Goal: Check status: Check status

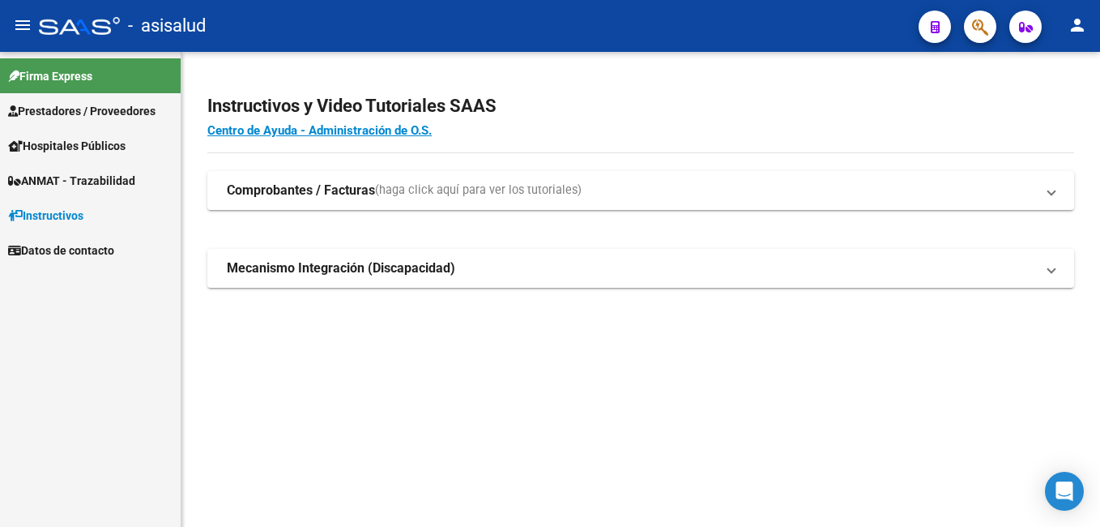
click at [103, 112] on span "Prestadores / Proveedores" at bounding box center [81, 111] width 147 height 18
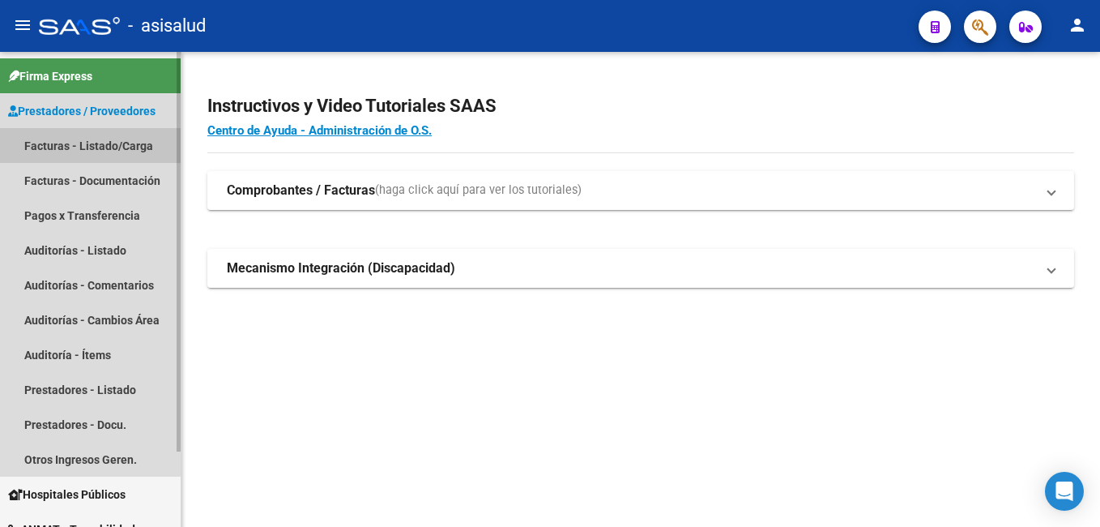
click at [89, 143] on link "Facturas - Listado/Carga" at bounding box center [90, 145] width 181 height 35
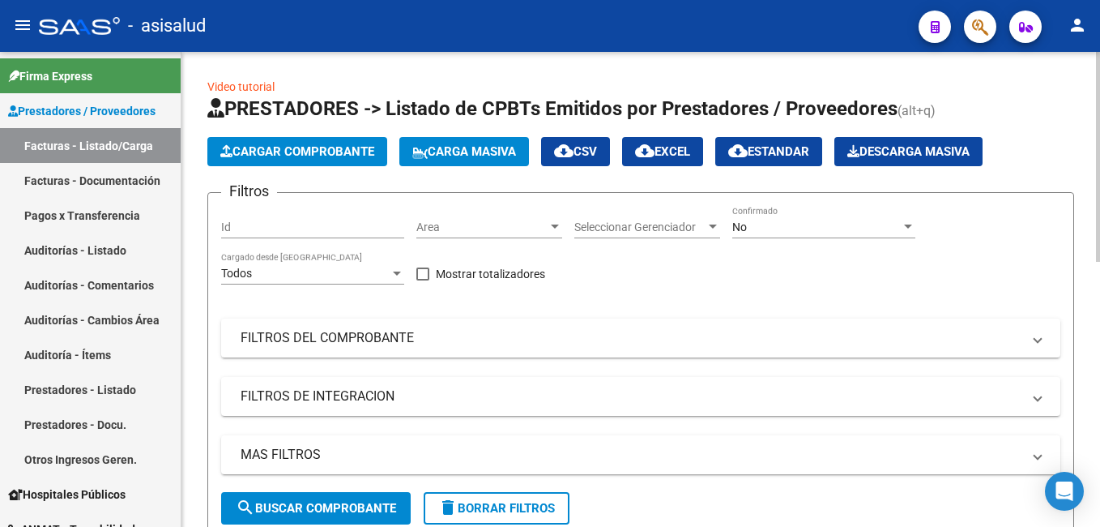
click at [822, 227] on div "No" at bounding box center [817, 227] width 169 height 14
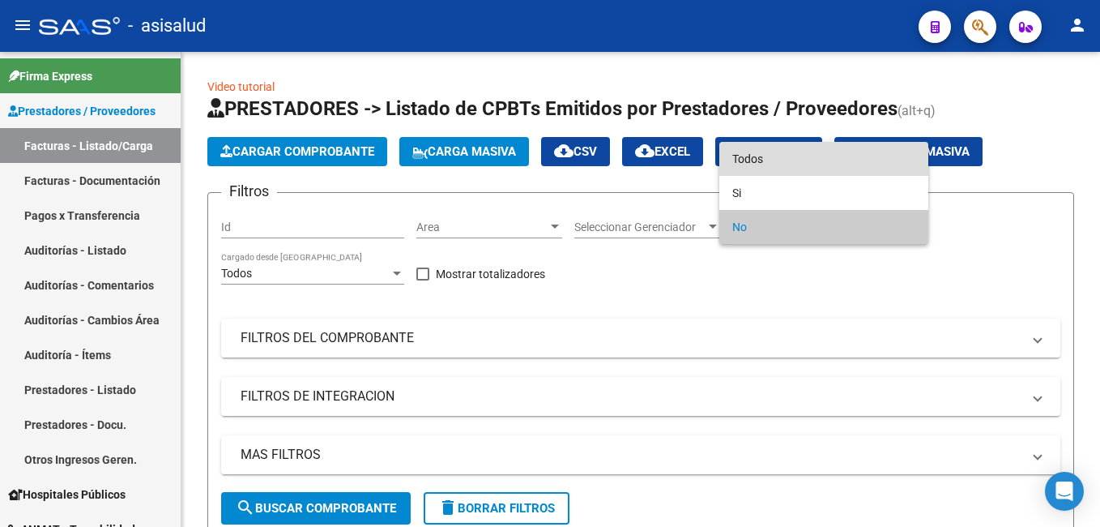
click at [755, 163] on span "Todos" at bounding box center [824, 159] width 183 height 34
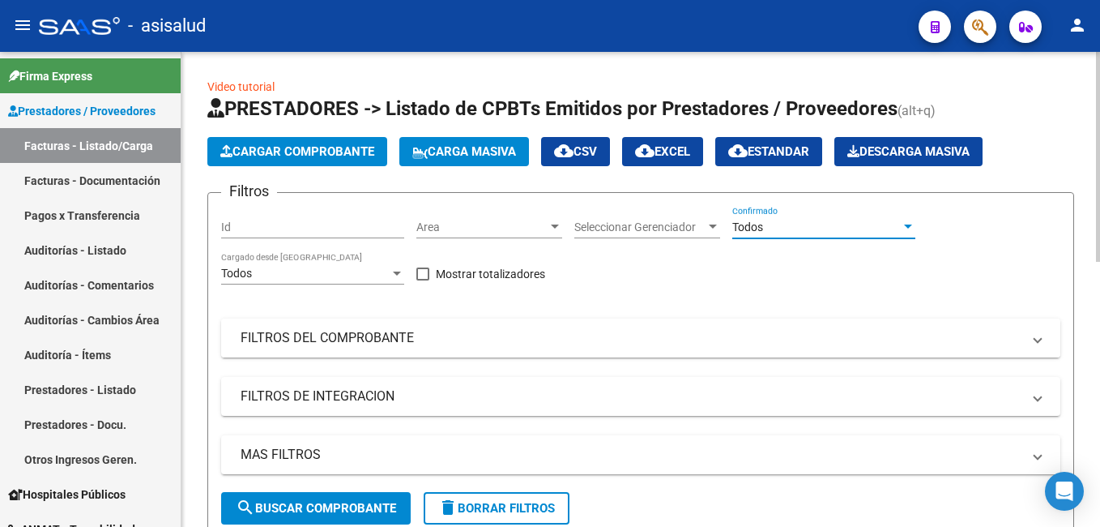
click at [444, 331] on mat-panel-title "FILTROS DEL COMPROBANTE" at bounding box center [631, 338] width 781 height 18
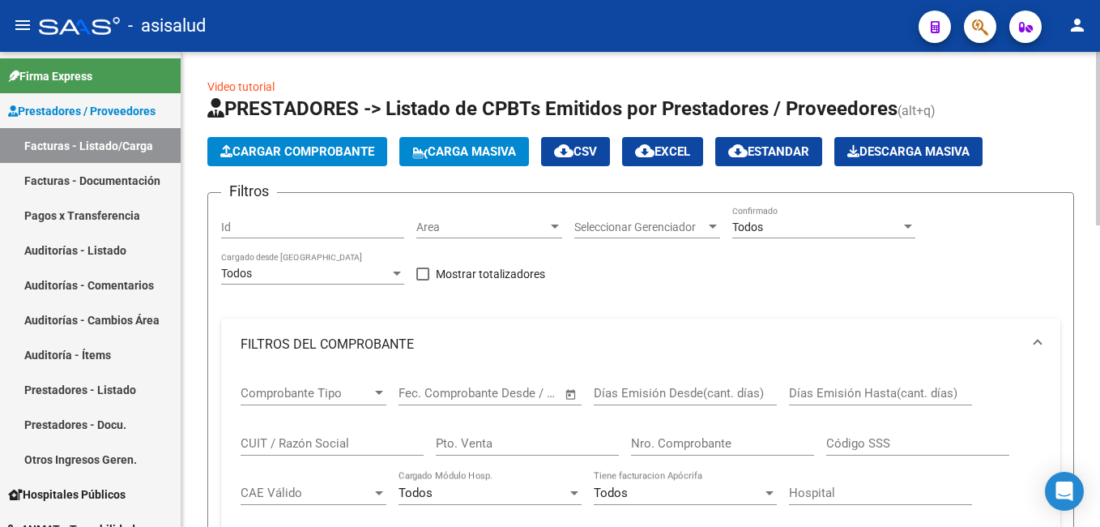
click at [545, 442] on input "Pto. Venta" at bounding box center [527, 443] width 183 height 15
click at [684, 437] on input "Nro. Comprobante" at bounding box center [722, 443] width 183 height 15
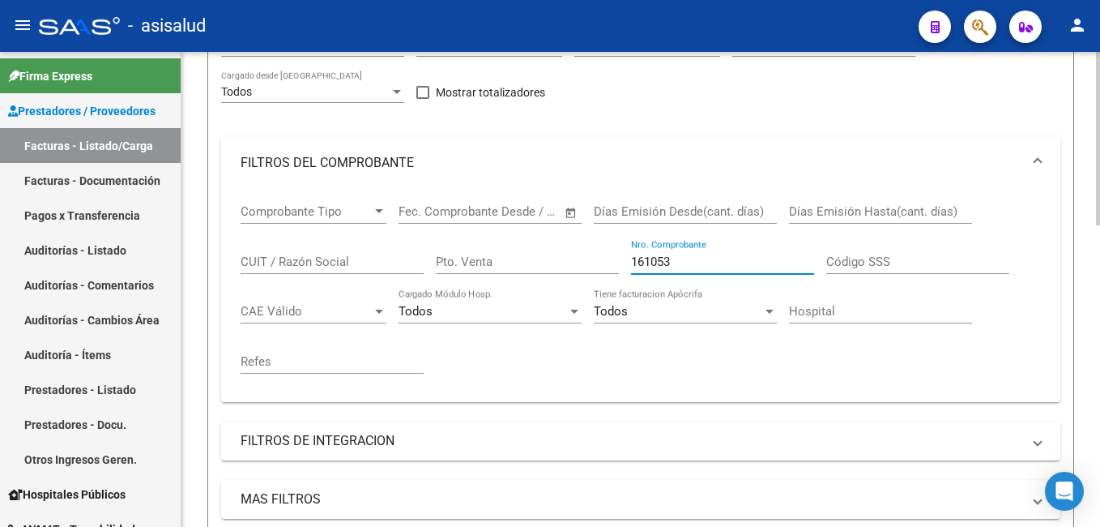
scroll to position [405, 0]
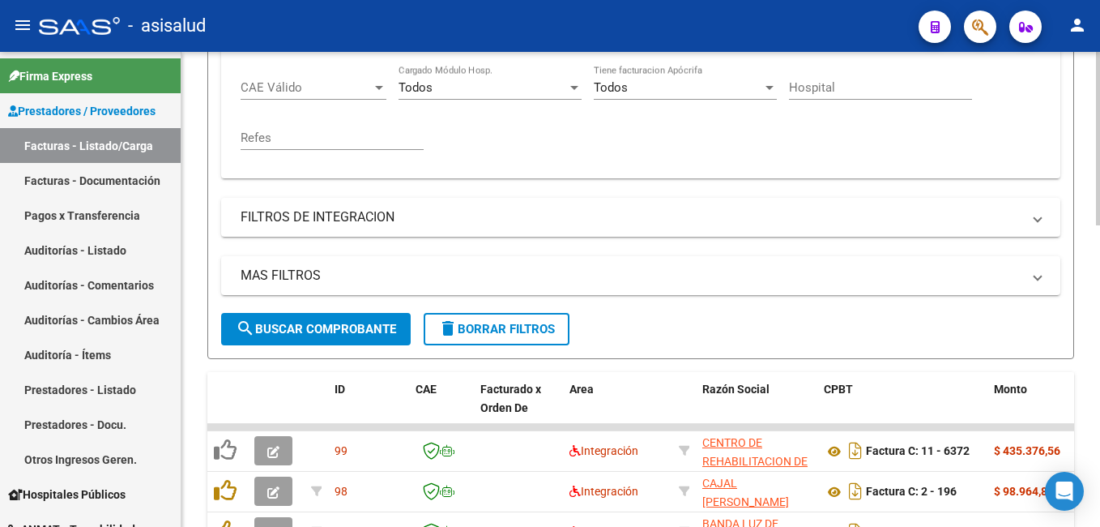
type input "161053"
click at [341, 322] on span "search Buscar Comprobante" at bounding box center [316, 329] width 160 height 15
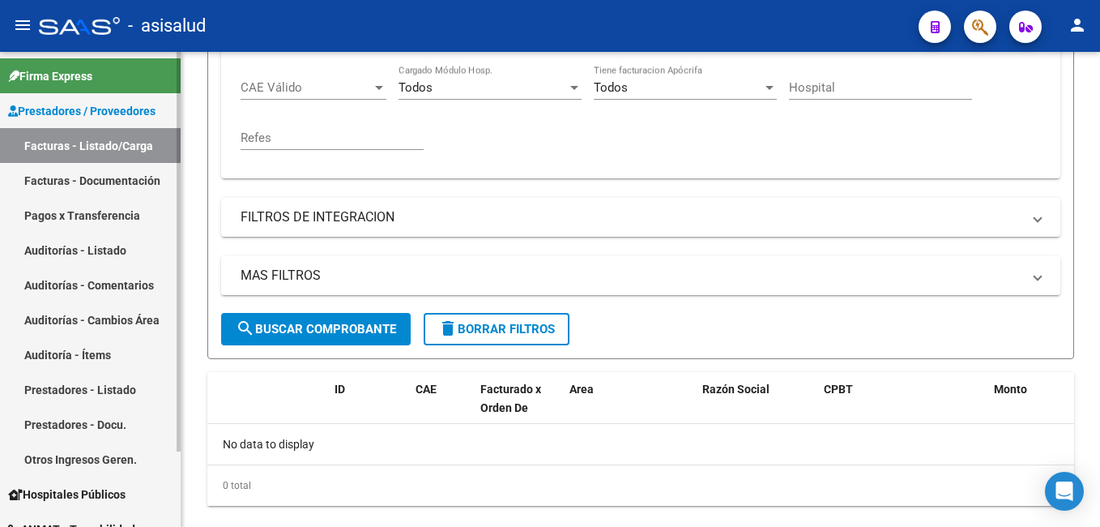
click at [95, 247] on link "Auditorías - Listado" at bounding box center [90, 250] width 181 height 35
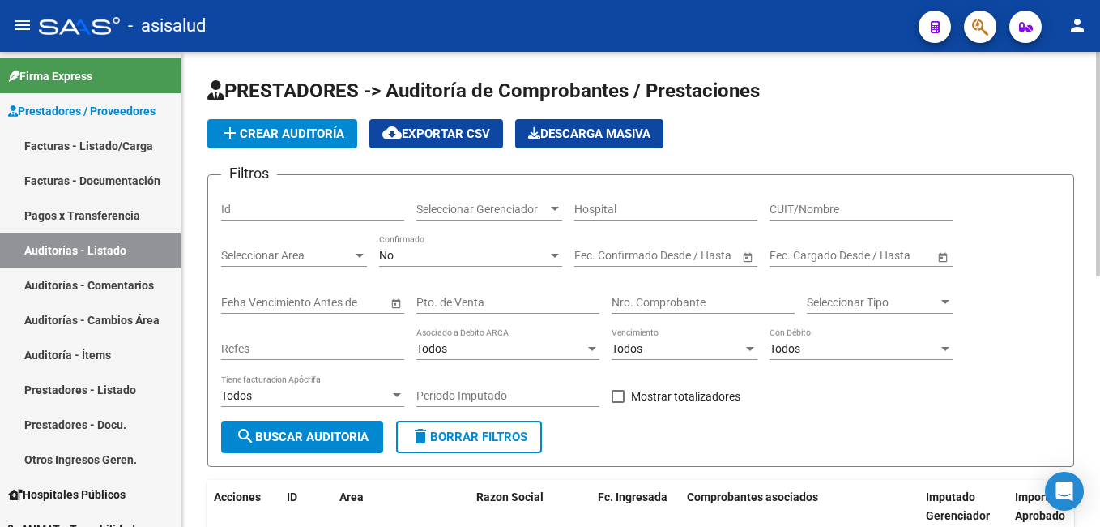
click at [457, 255] on div "No" at bounding box center [463, 256] width 169 height 14
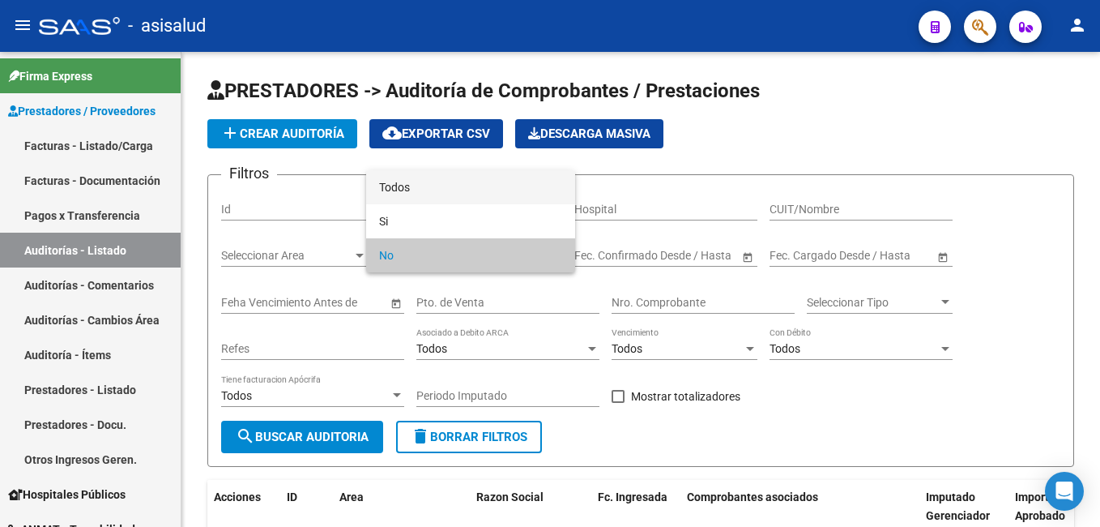
click at [429, 190] on span "Todos" at bounding box center [470, 187] width 183 height 34
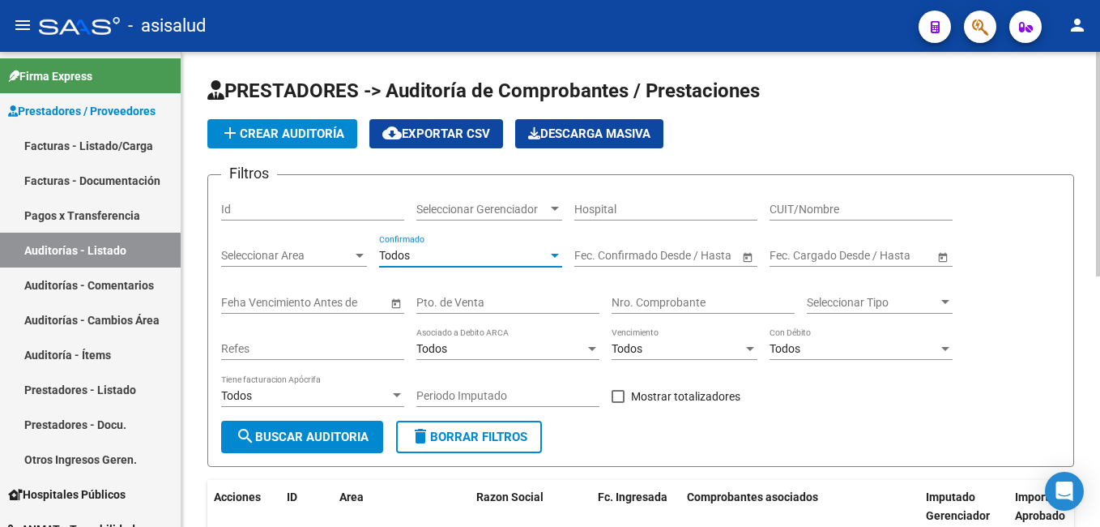
click at [702, 301] on input "Nro. Comprobante" at bounding box center [703, 303] width 183 height 14
type input "161053"
click at [306, 442] on span "search Buscar Auditoria" at bounding box center [302, 436] width 133 height 15
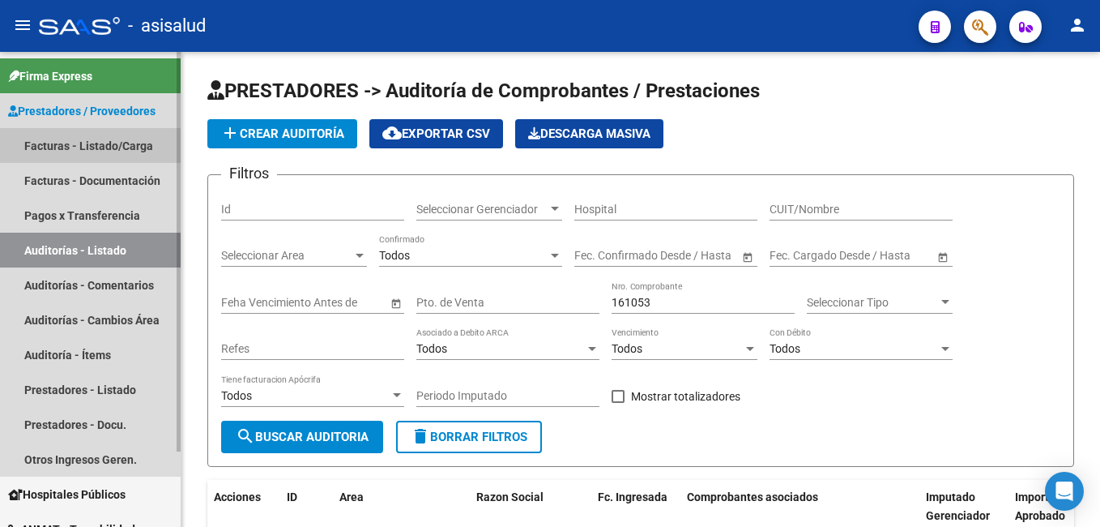
click at [66, 133] on link "Facturas - Listado/Carga" at bounding box center [90, 145] width 181 height 35
